Goal: Task Accomplishment & Management: Complete application form

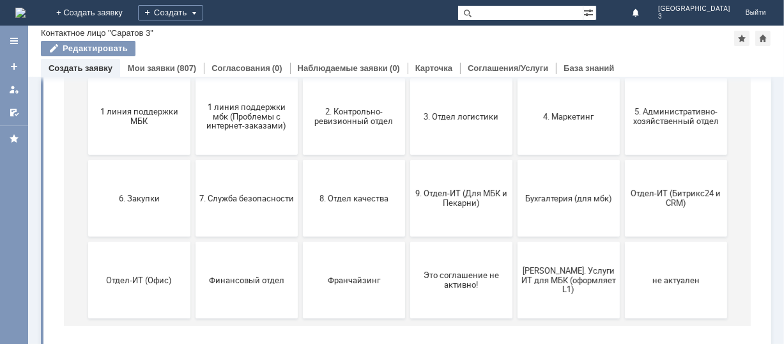
scroll to position [170, 0]
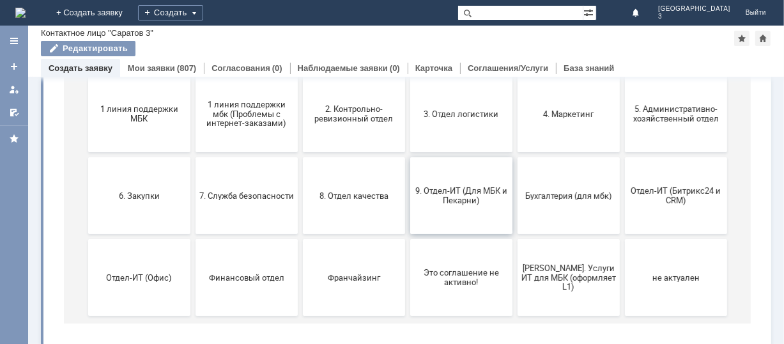
click at [472, 213] on button "9. Отдел-ИТ (Для МБК и Пекарни)" at bounding box center [461, 196] width 102 height 77
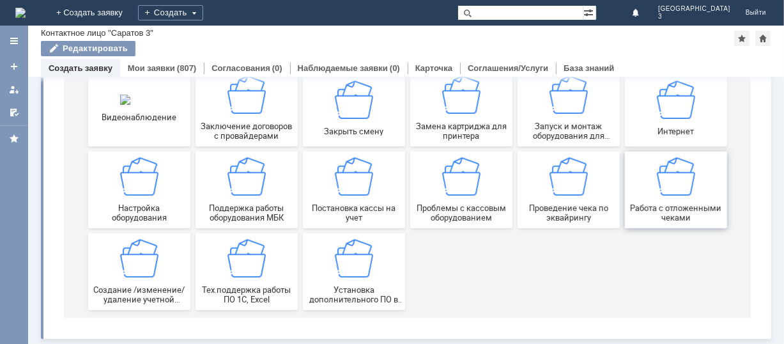
scroll to position [178, 0]
click at [648, 195] on div "Работа с отложенными чеками" at bounding box center [675, 190] width 95 height 65
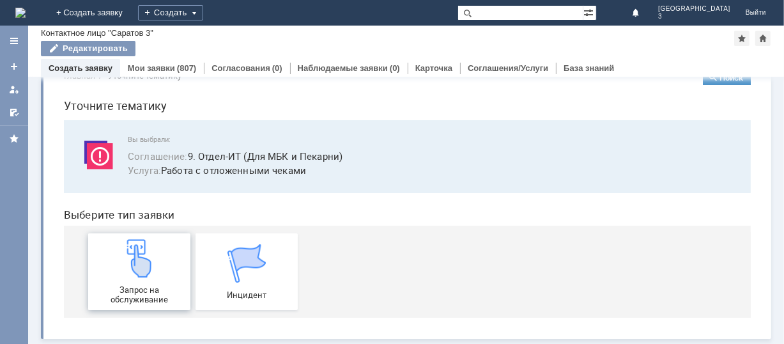
scroll to position [32, 0]
click at [133, 268] on img at bounding box center [139, 258] width 38 height 38
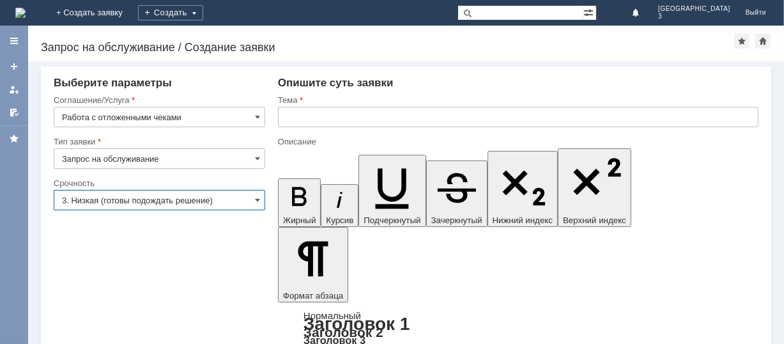
click at [205, 203] on input "3. Низкая (готовы подождать решение)" at bounding box center [160, 200] width 212 height 20
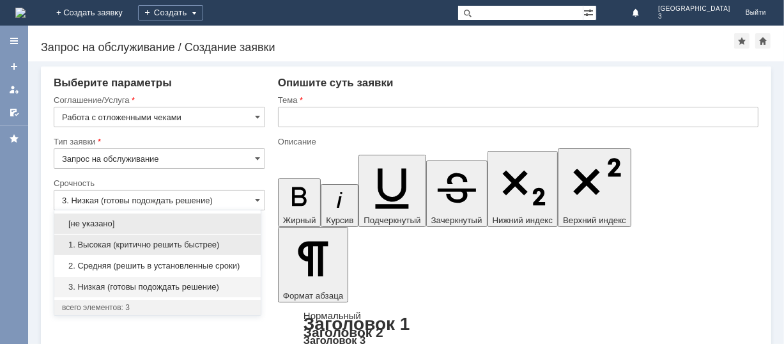
click at [141, 244] on span "1. Высокая (критично решить быстрее)" at bounding box center [157, 245] width 191 height 10
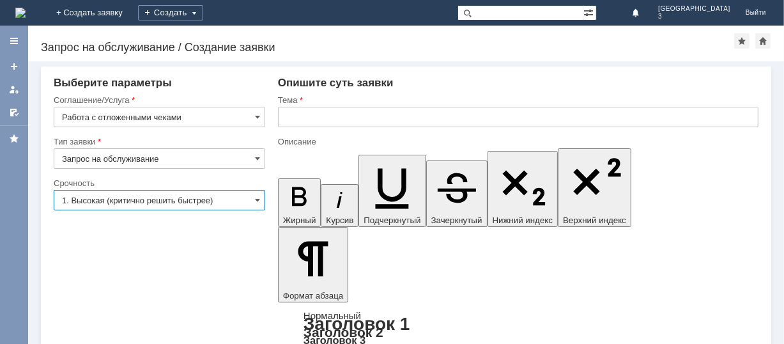
type input "1. Высокая (критично решить быстрее)"
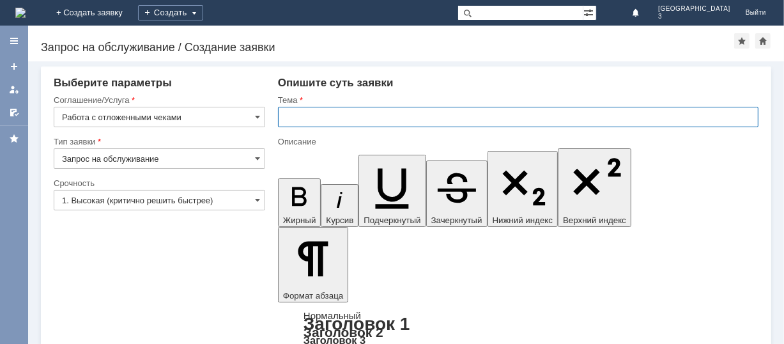
click at [381, 116] on input "text" at bounding box center [518, 117] width 481 height 20
type input "отл.чек [DATE]"
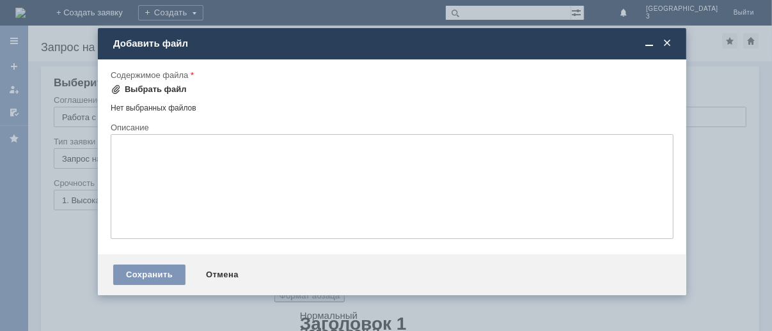
click at [168, 85] on div "Выбрать файл" at bounding box center [156, 89] width 62 height 10
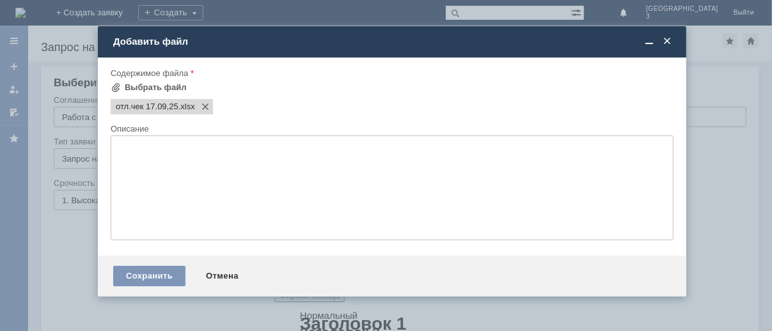
click at [185, 281] on div "Сохранить Отмена" at bounding box center [392, 276] width 588 height 41
click at [166, 281] on div "Сохранить" at bounding box center [149, 276] width 72 height 20
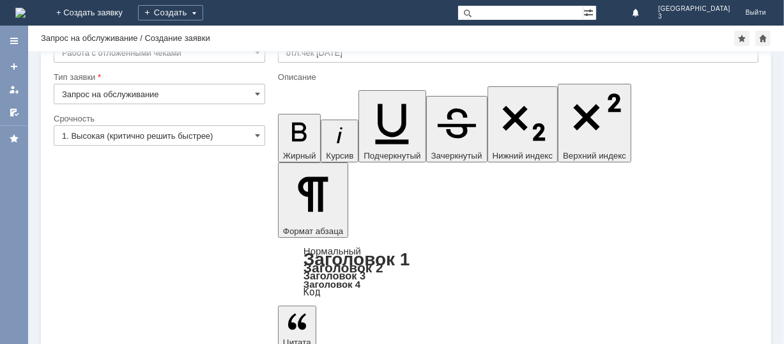
scroll to position [51, 0]
